Goal: Transaction & Acquisition: Purchase product/service

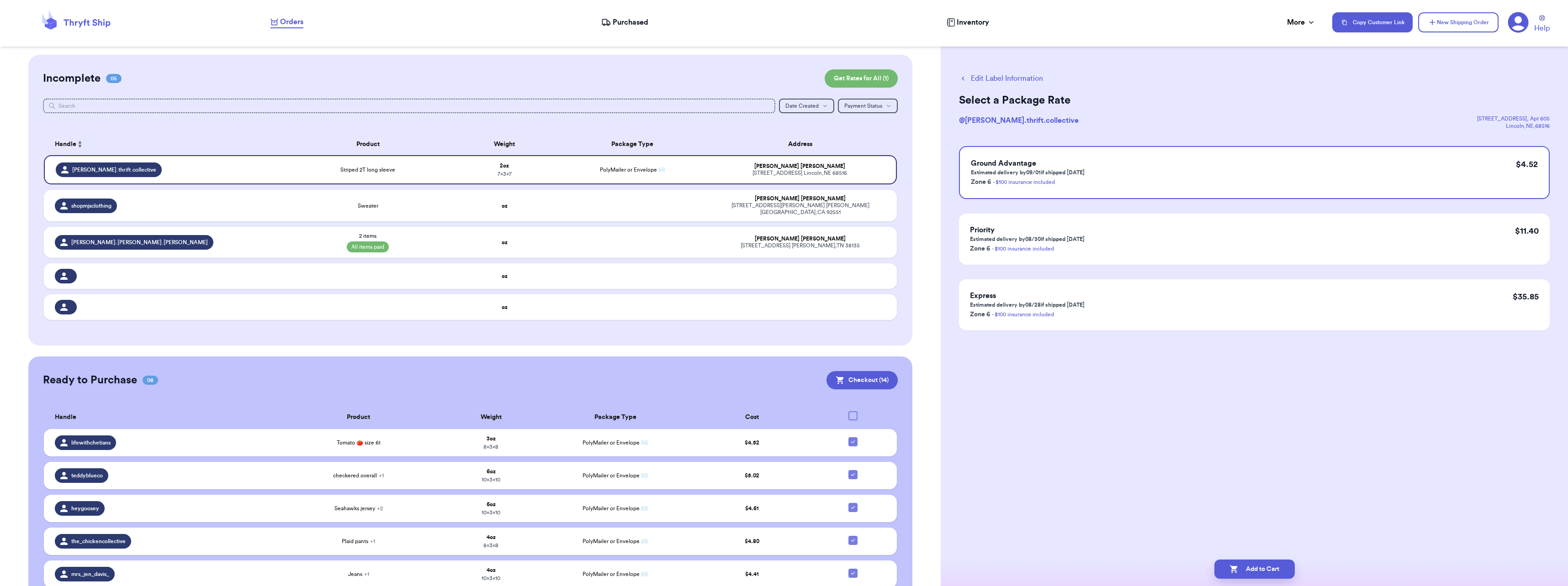
click at [353, 26] on div "Orders Purchased Inventory More Stats Completed Orders" at bounding box center [796, 22] width 1052 height 12
click at [849, 438] on icon at bounding box center [853, 442] width 8 height 8
click at [853, 437] on input "checkbox" at bounding box center [853, 437] width 1 height 1
checkbox input "false"
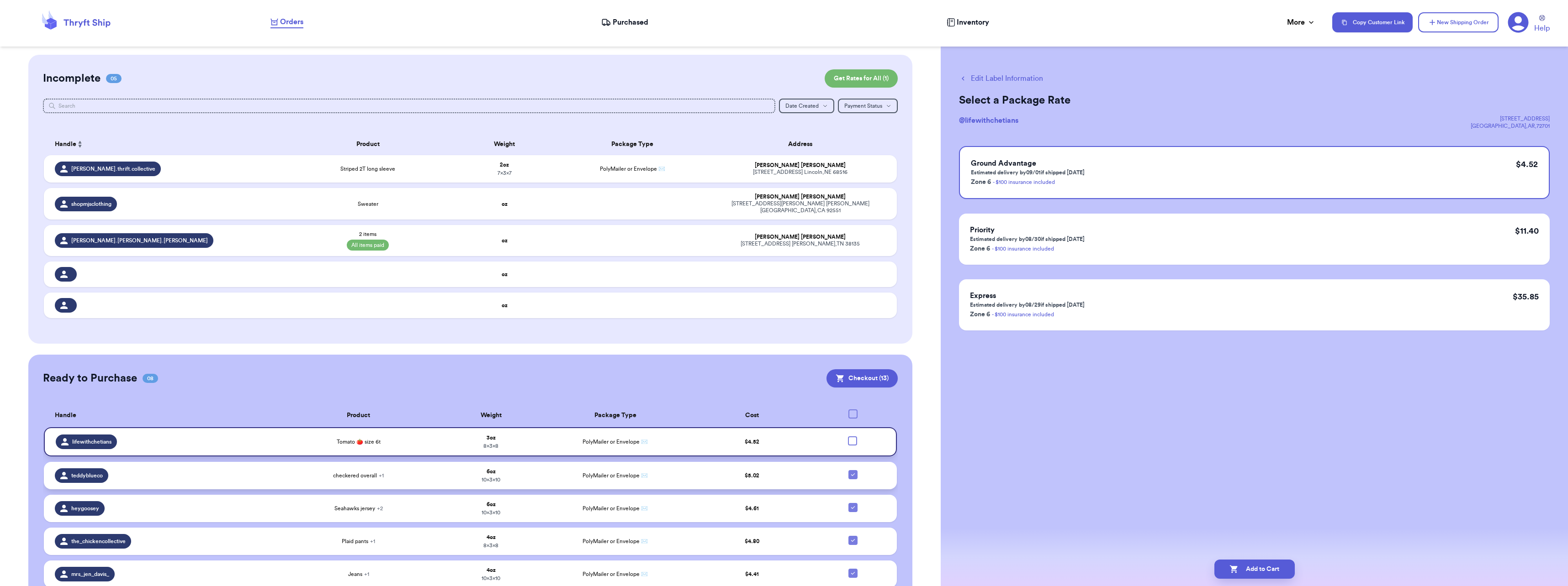
click at [851, 473] on icon at bounding box center [853, 474] width 3 height 3
click at [853, 470] on input "checkbox" at bounding box center [853, 470] width 1 height 1
checkbox input "false"
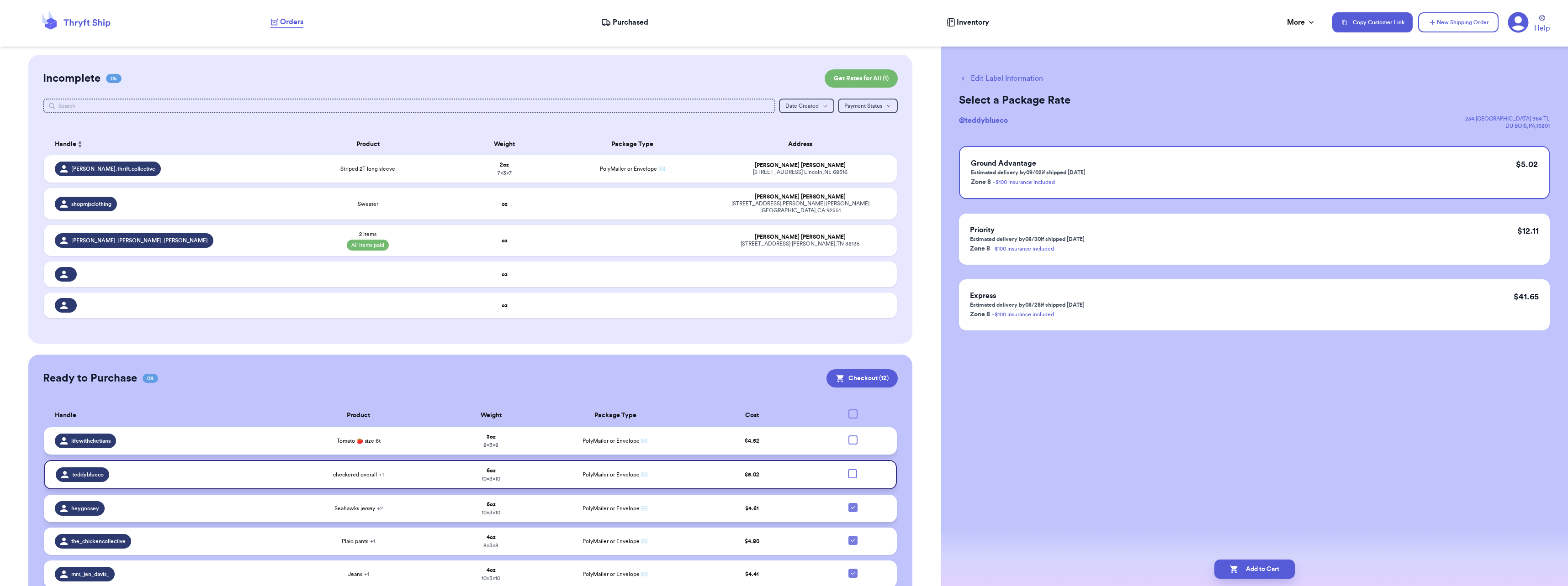
click at [849, 504] on icon at bounding box center [853, 508] width 8 height 8
click at [853, 503] on input "checkbox" at bounding box center [853, 503] width 1 height 1
checkbox input "false"
click at [849, 537] on icon at bounding box center [853, 540] width 8 height 8
click at [853, 536] on input "checkbox" at bounding box center [853, 535] width 1 height 1
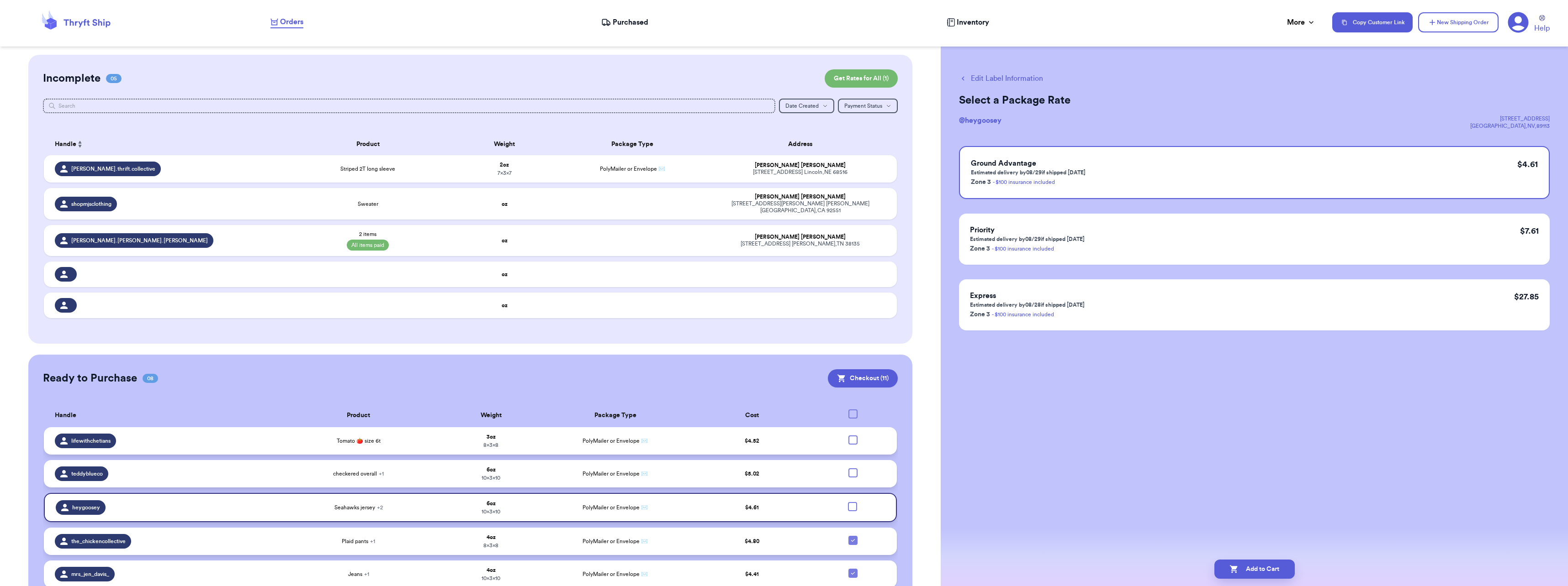
checkbox input "false"
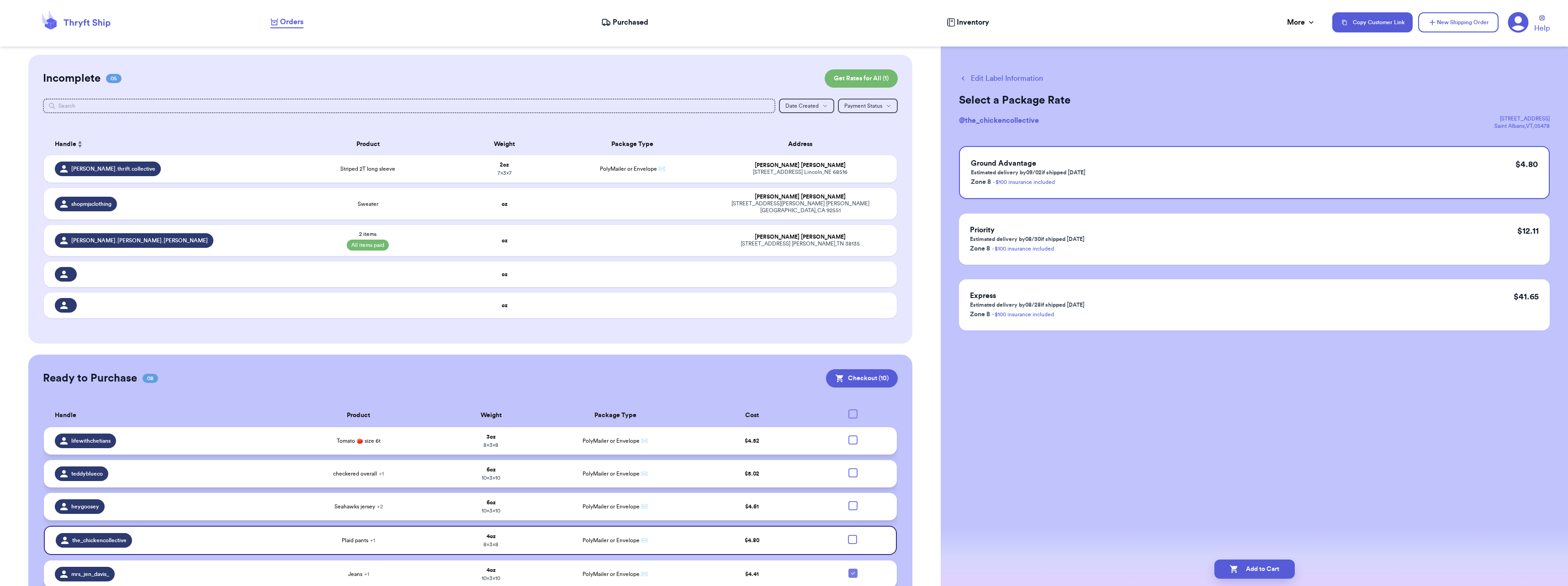
click at [849, 569] on div at bounding box center [853, 573] width 9 height 9
click at [853, 569] on input "checkbox" at bounding box center [853, 569] width 1 height 1
checkbox input "false"
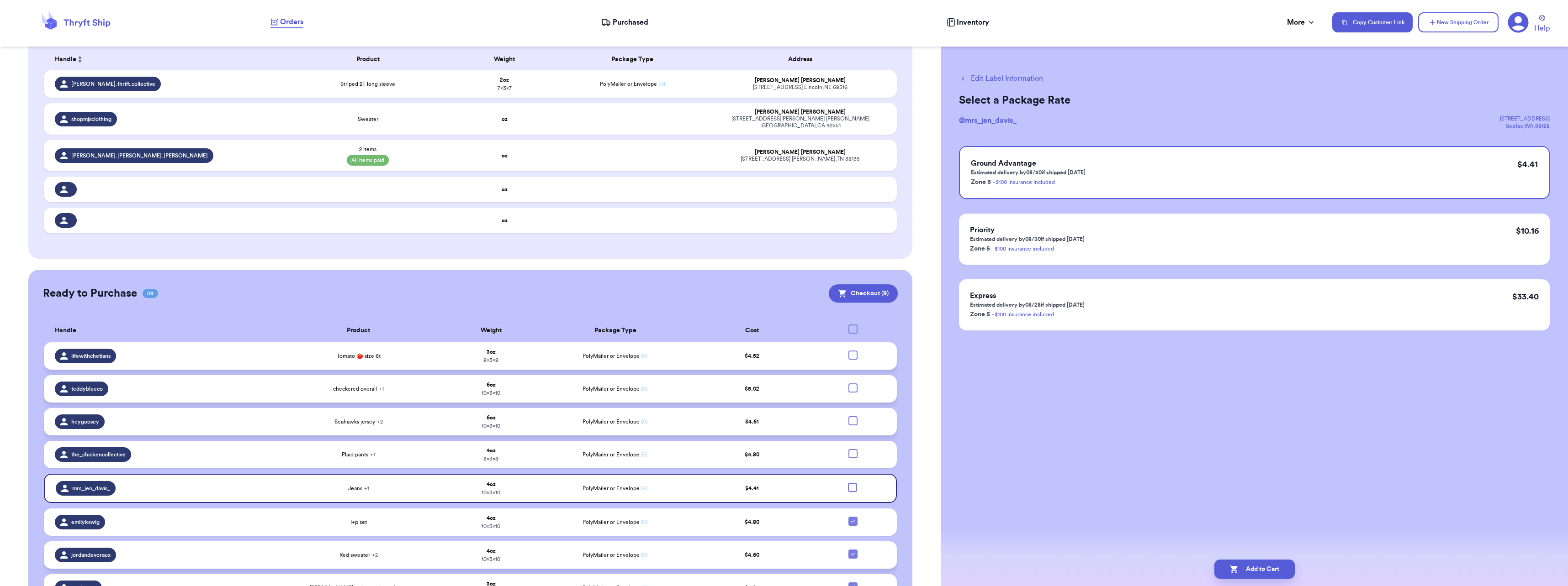
scroll to position [131, 0]
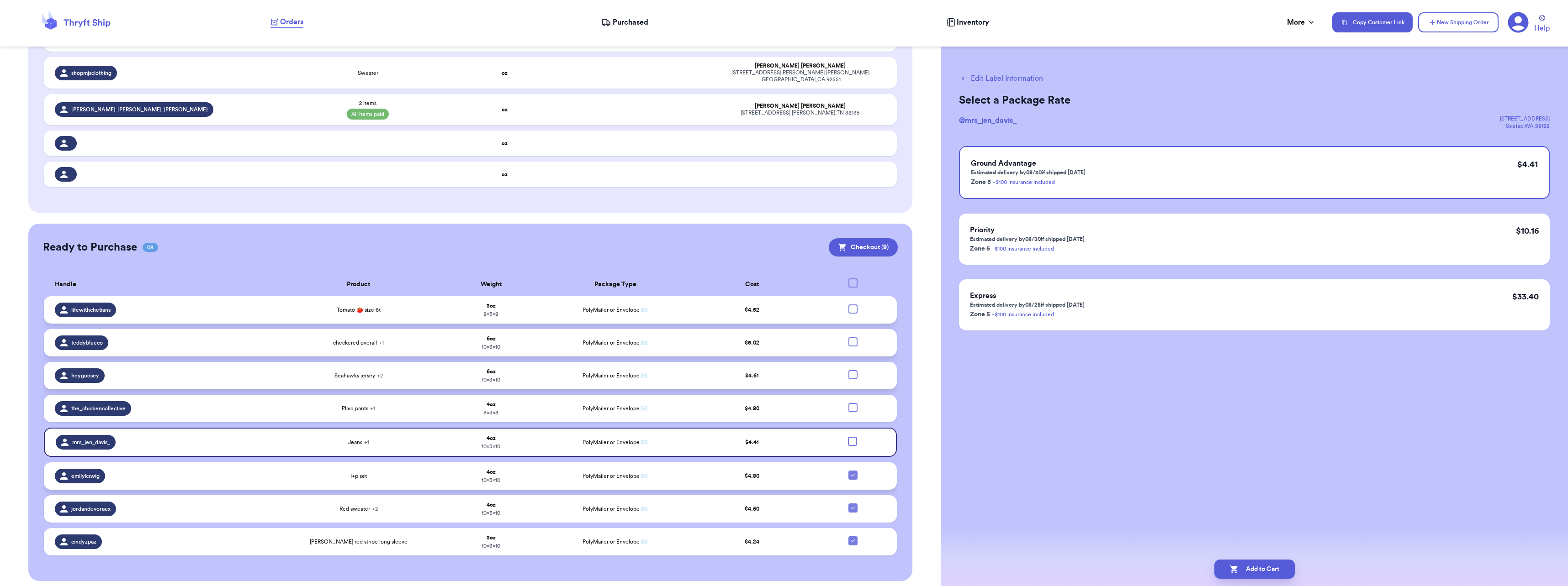
click at [849, 472] on icon at bounding box center [853, 475] width 8 height 8
click at [853, 470] on input "checkbox" at bounding box center [853, 470] width 1 height 1
checkbox input "false"
checkbox input "true"
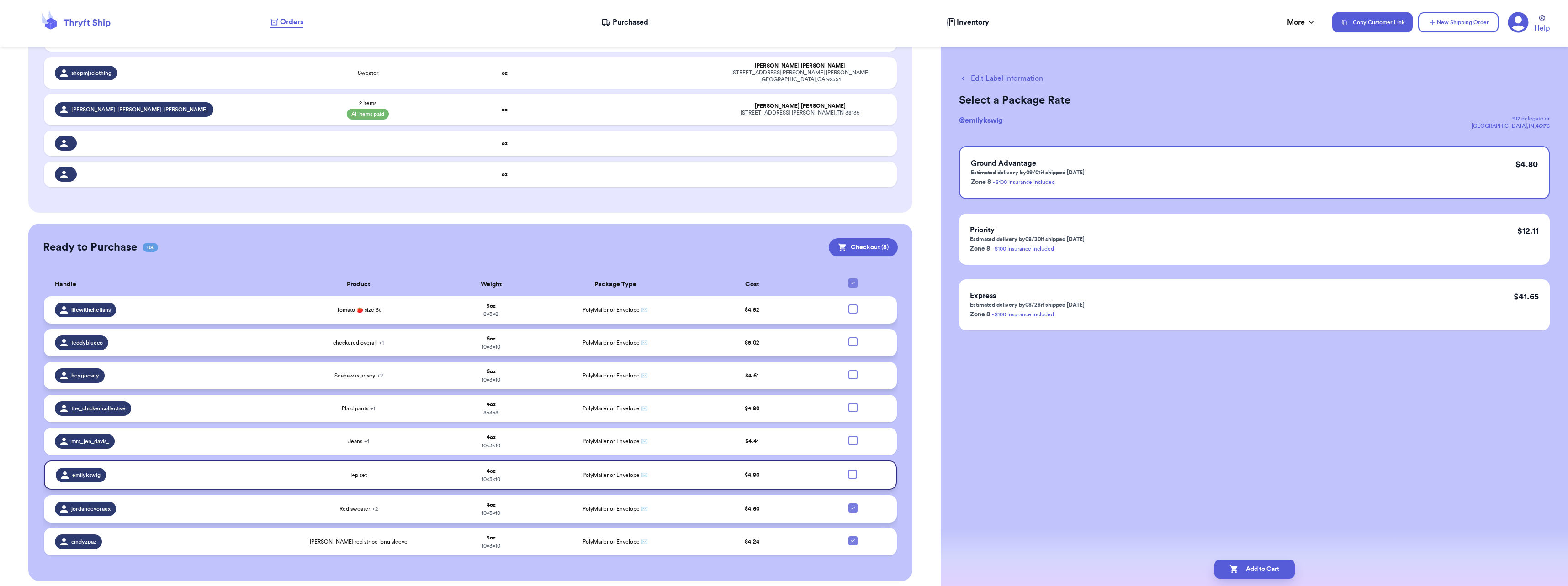
click at [849, 505] on icon at bounding box center [853, 508] width 8 height 8
click at [853, 504] on input "checkbox" at bounding box center [853, 503] width 1 height 1
checkbox input "false"
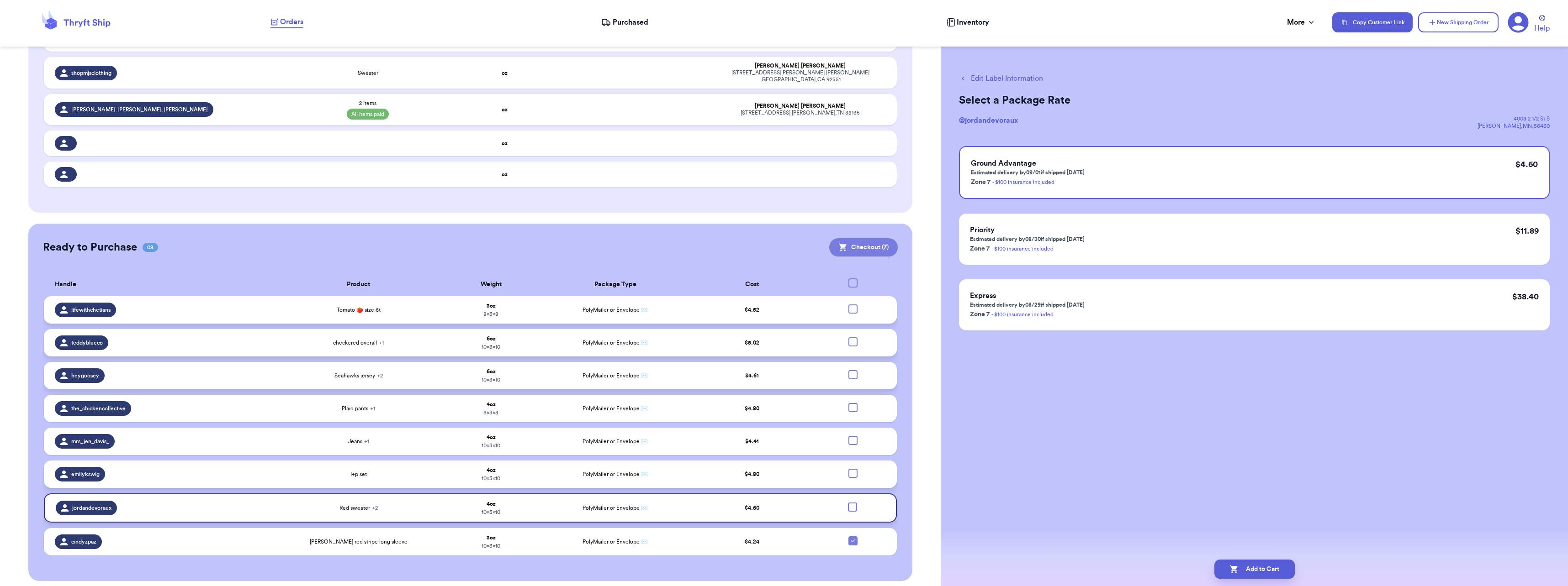
click at [839, 244] on icon at bounding box center [842, 247] width 8 height 8
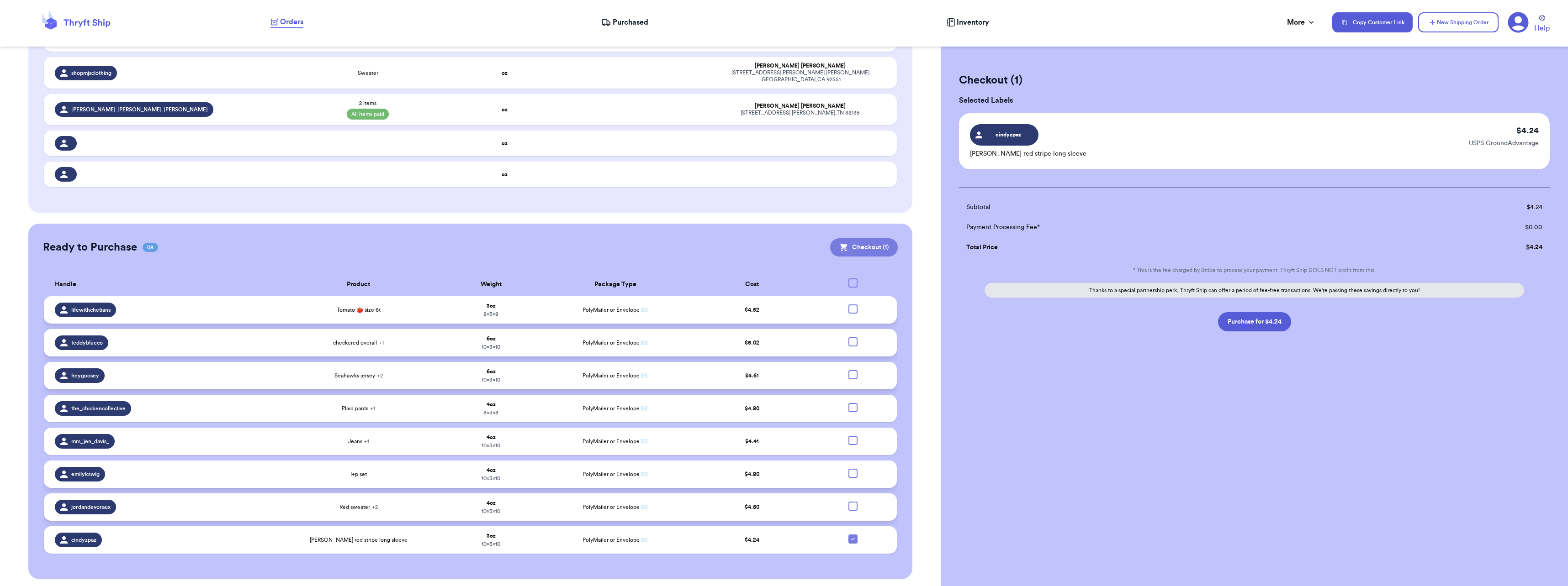
scroll to position [130, 0]
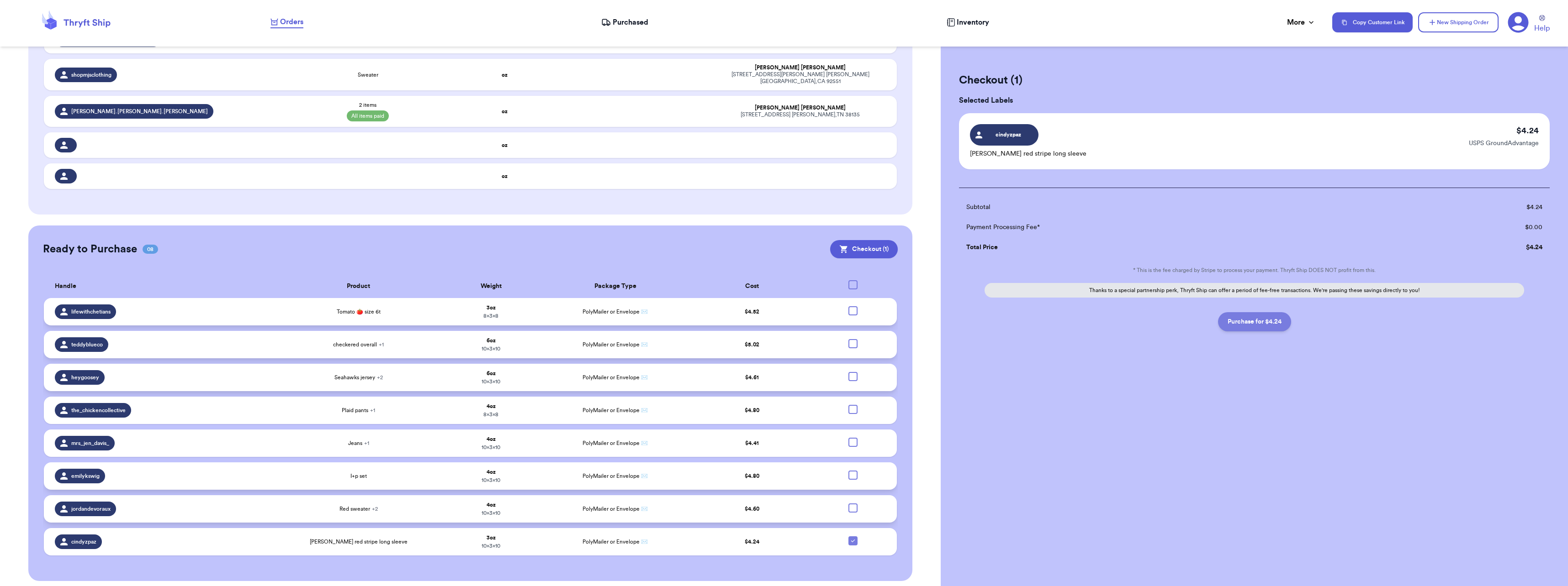
click at [1267, 325] on button "Purchase for $4.24" at bounding box center [1254, 322] width 73 height 19
checkbox input "false"
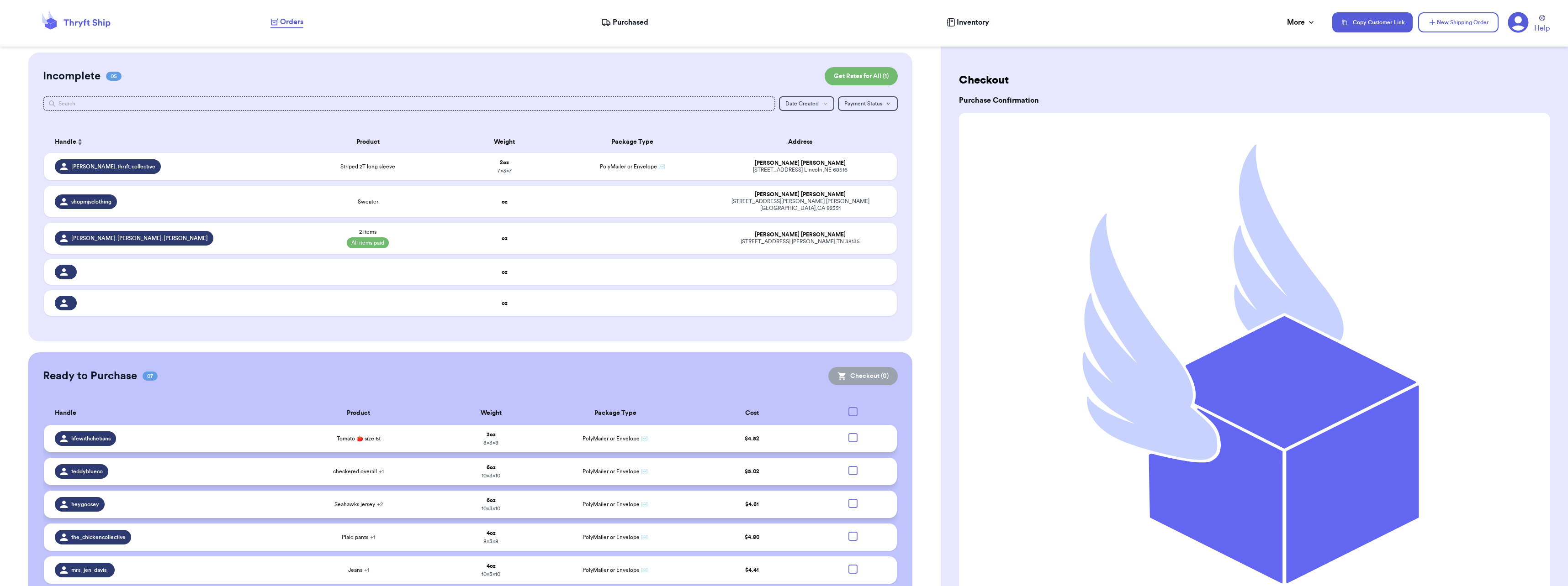
scroll to position [0, 0]
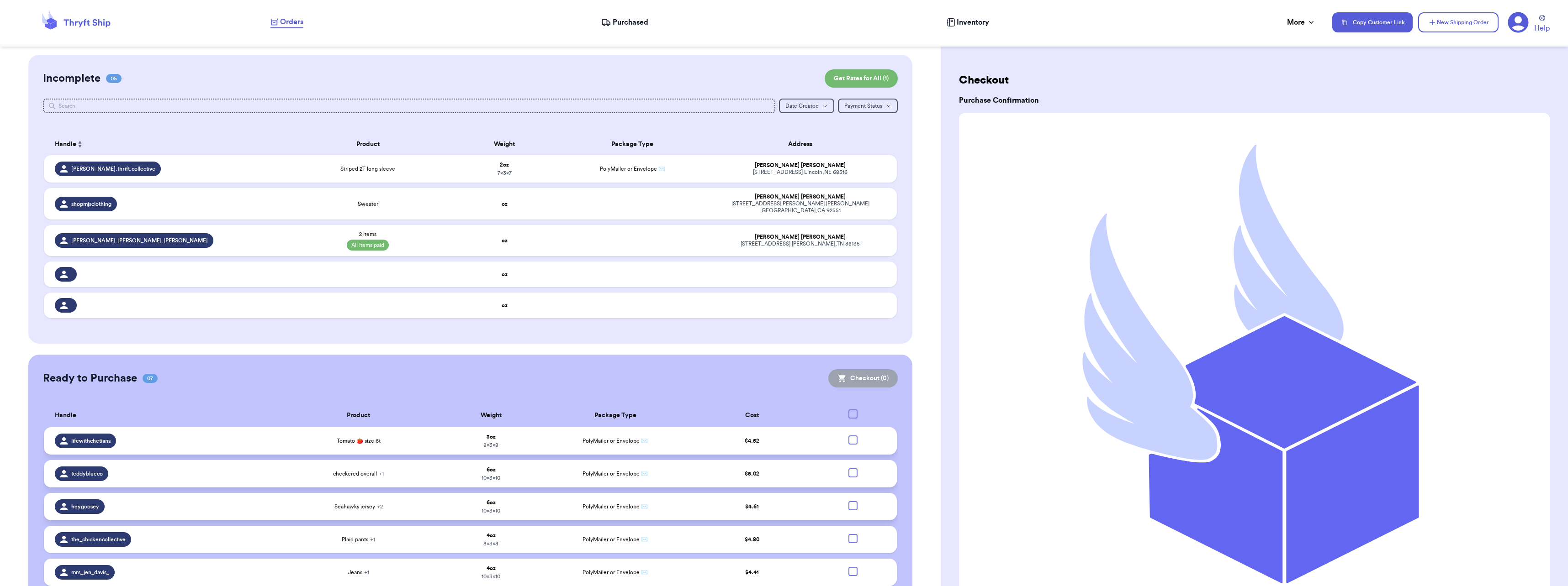
click at [607, 24] on icon at bounding box center [606, 22] width 10 height 9
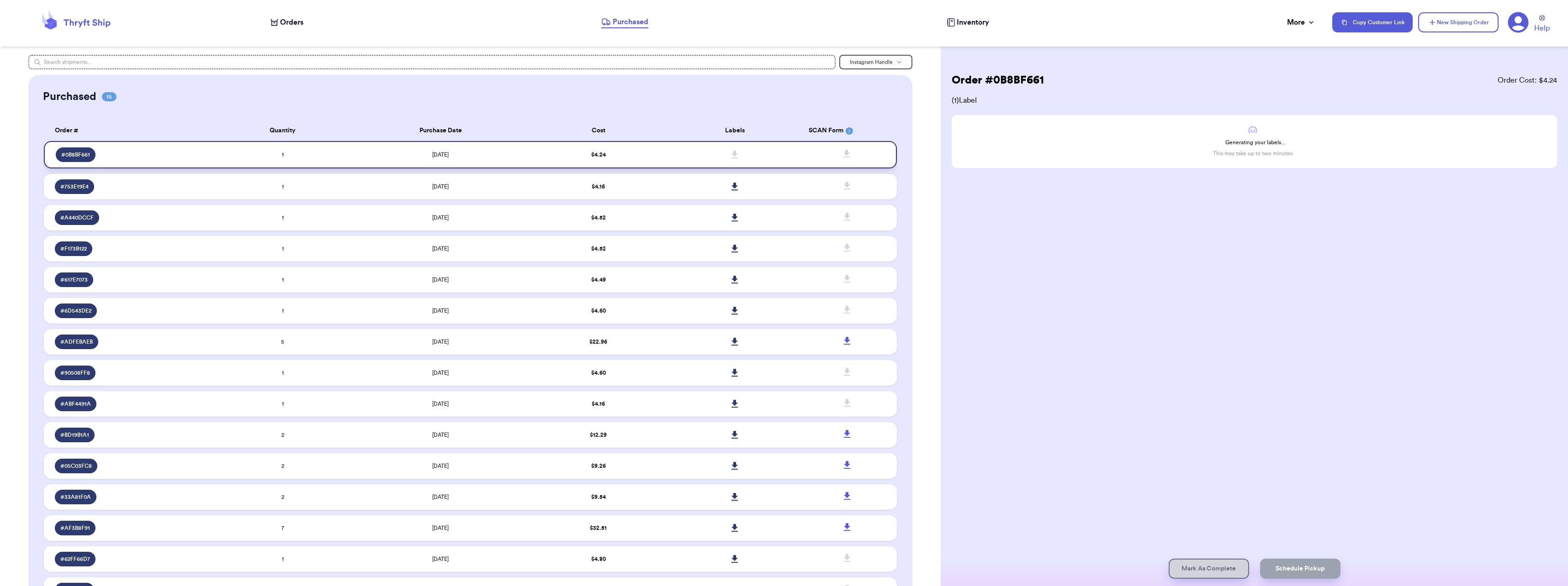
click at [629, 151] on td "$ 4.24" at bounding box center [598, 155] width 137 height 28
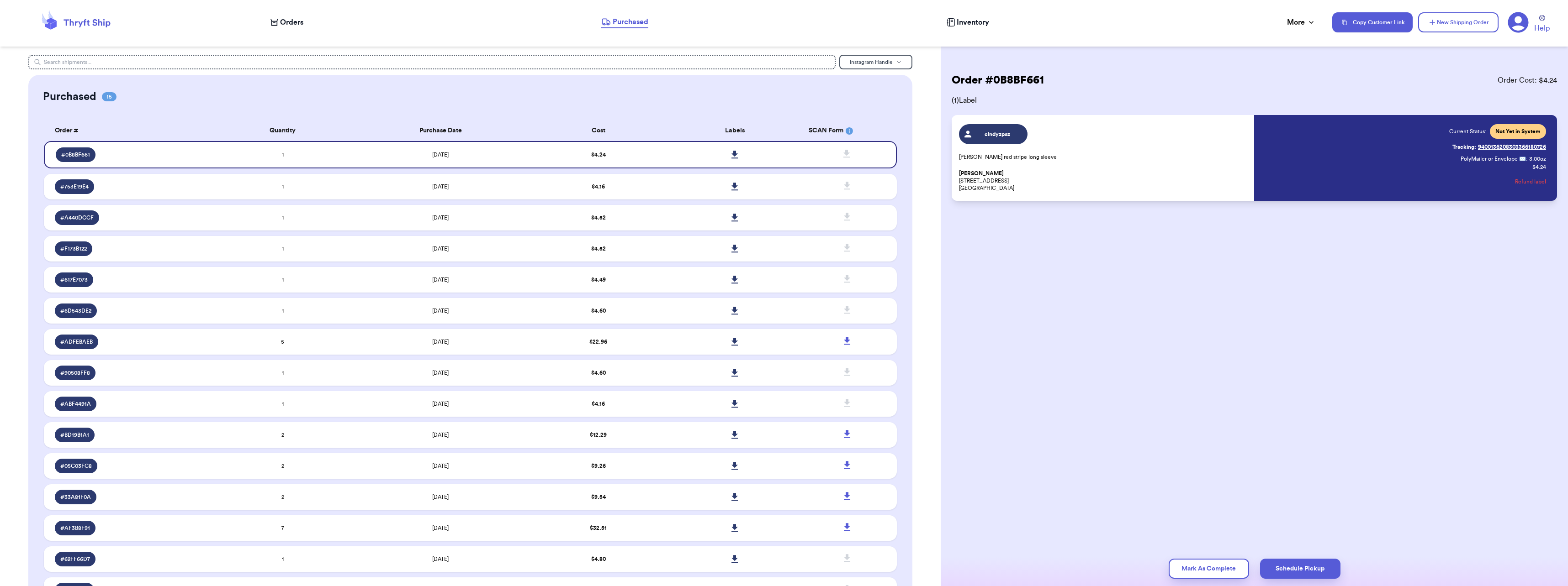
click at [1379, 158] on div "Current Status: Not Yet in System Tracking: 9400136208303366180726 PolyMailer o…" at bounding box center [1401, 158] width 290 height 68
click at [731, 157] on icon at bounding box center [735, 154] width 7 height 8
